Goal: Task Accomplishment & Management: Manage account settings

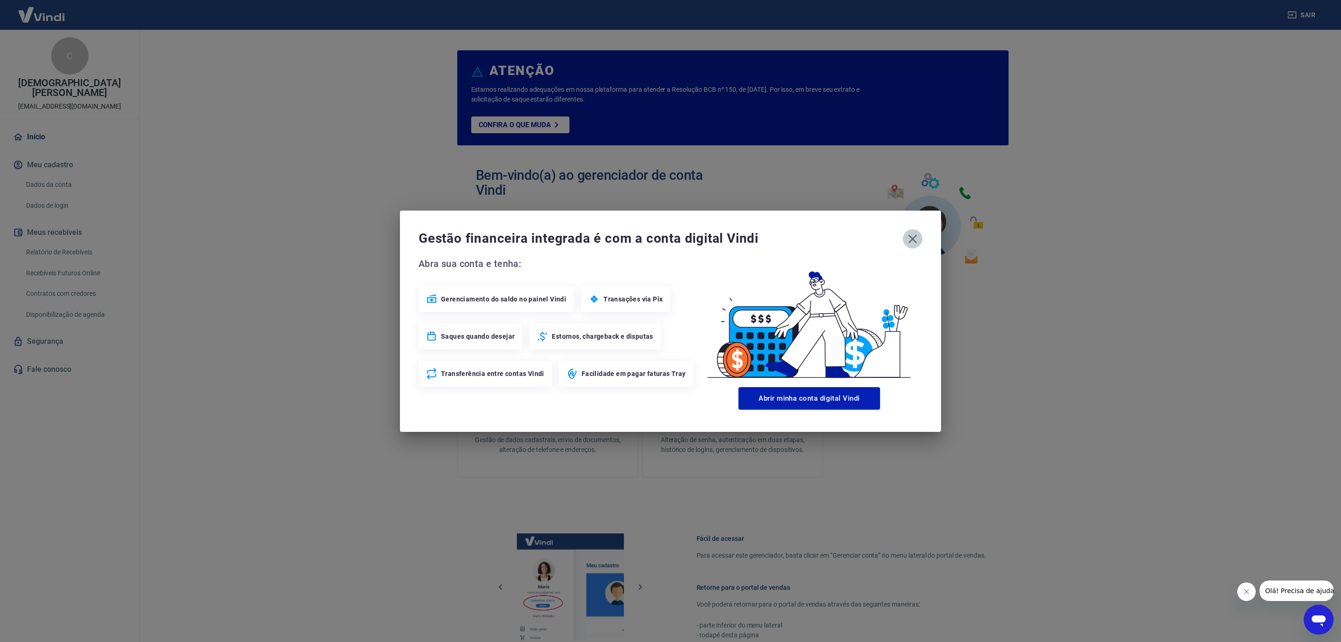
click at [911, 237] on icon "button" at bounding box center [913, 238] width 9 height 9
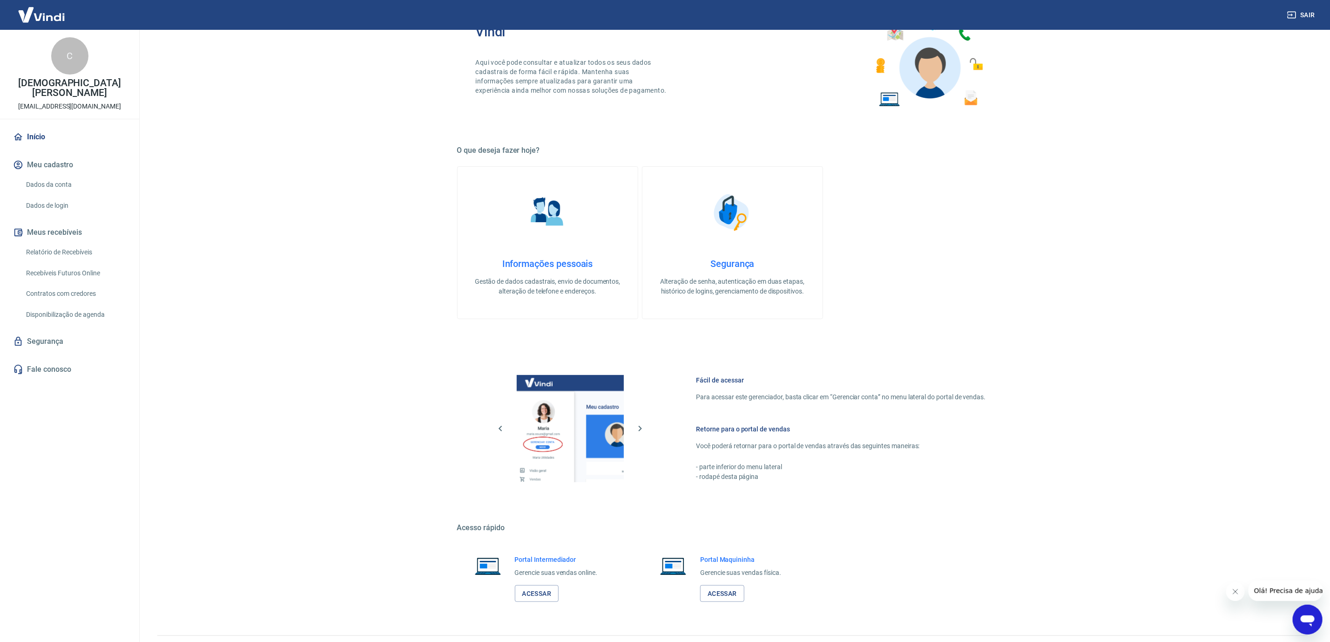
scroll to position [182, 0]
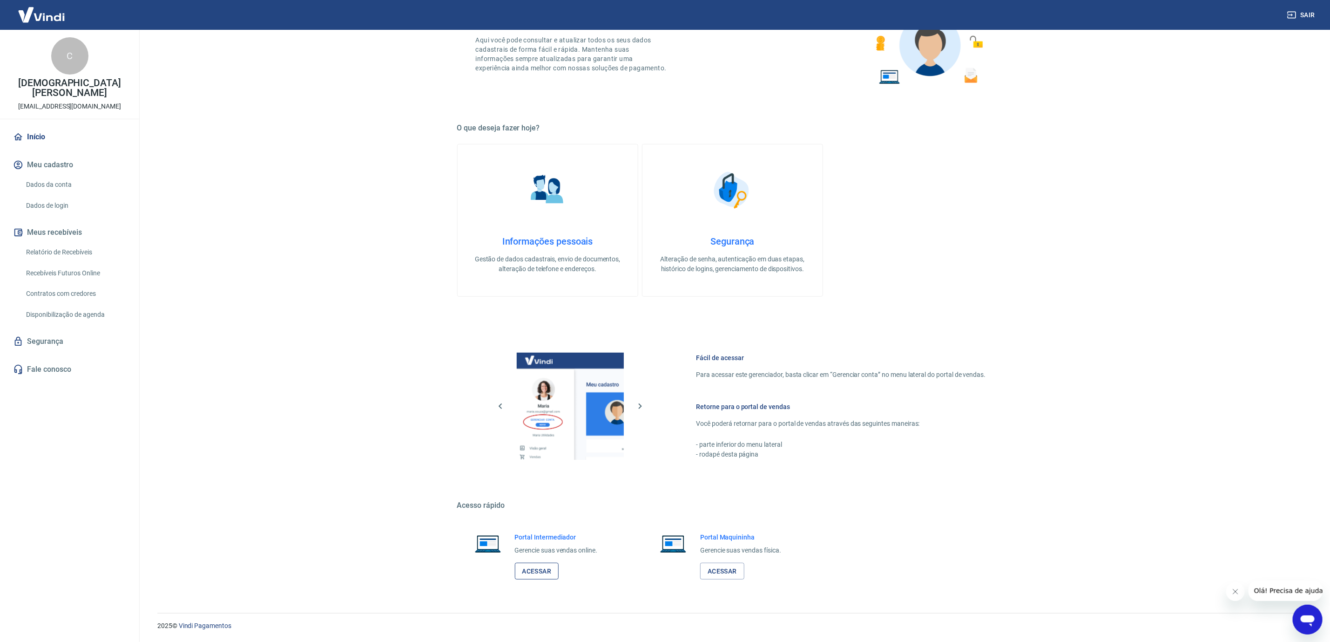
click at [520, 573] on link "Acessar" at bounding box center [537, 571] width 44 height 17
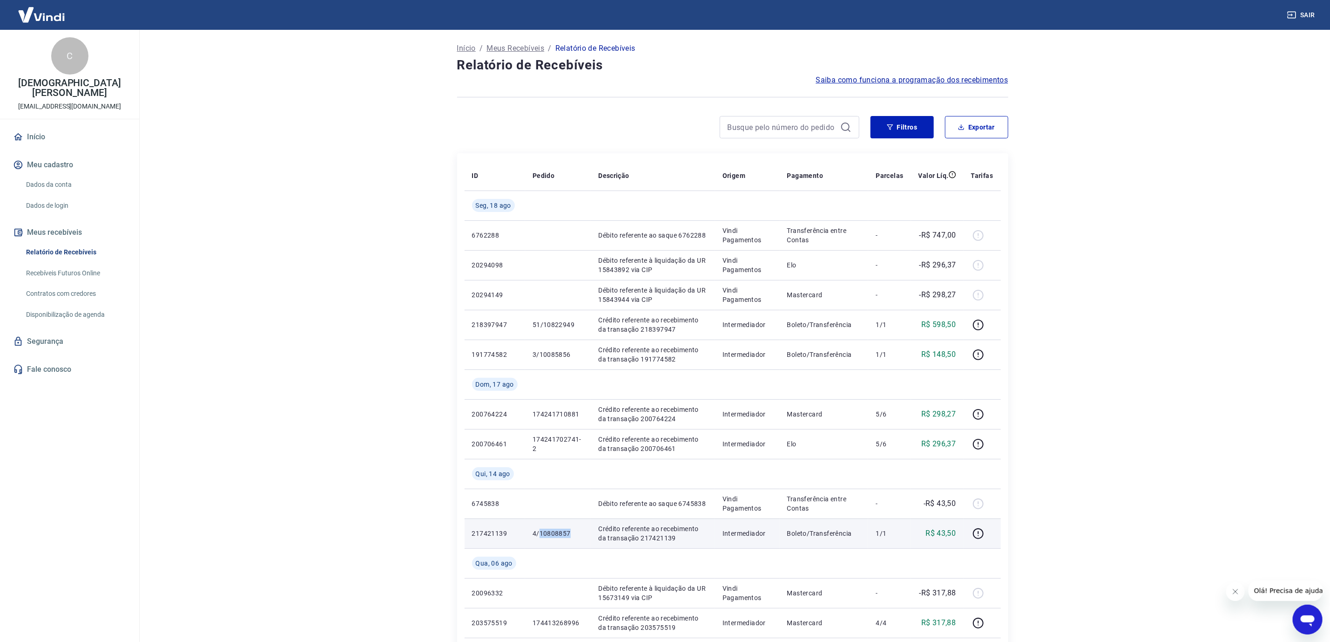
drag, startPoint x: 539, startPoint y: 531, endPoint x: 575, endPoint y: 536, distance: 35.6
click at [575, 536] on p "4/10808857" at bounding box center [558, 533] width 51 height 9
copy p "10808857"
